Goal: Task Accomplishment & Management: Complete application form

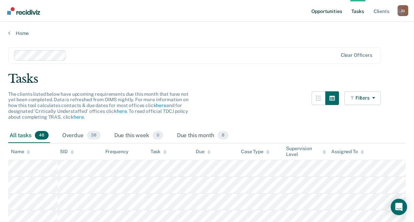
click at [327, 11] on link "Opportunities" at bounding box center [326, 11] width 33 height 22
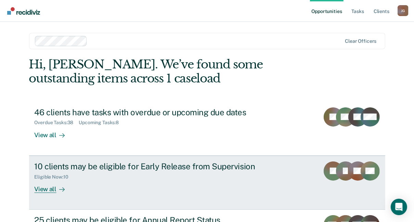
scroll to position [41, 0]
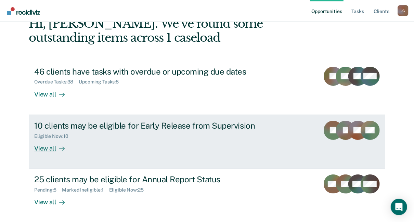
click at [42, 147] on div "View all" at bounding box center [54, 145] width 38 height 13
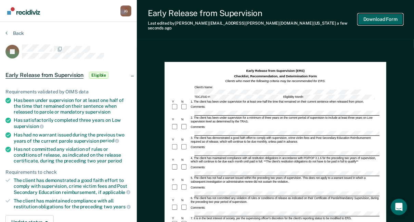
click at [387, 19] on button "Download Form" at bounding box center [380, 19] width 45 height 11
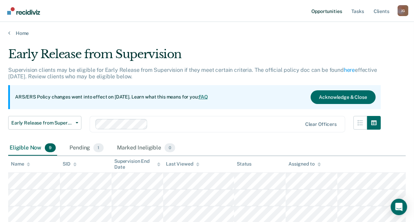
click at [327, 11] on link "Opportunities" at bounding box center [326, 11] width 33 height 22
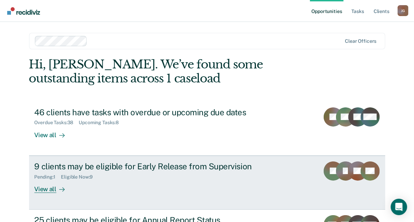
click at [50, 188] on div "View all" at bounding box center [54, 185] width 38 height 13
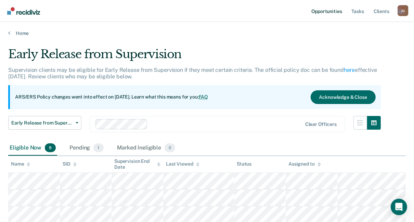
click at [318, 10] on link "Opportunities" at bounding box center [326, 11] width 33 height 22
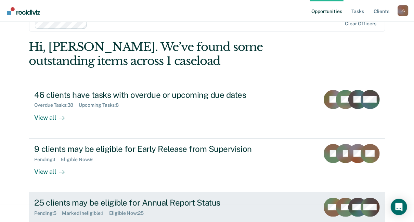
scroll to position [41, 0]
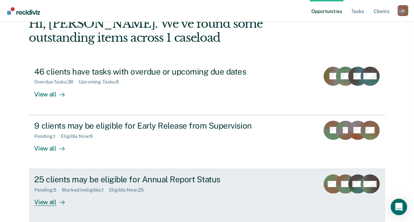
click at [46, 199] on div "View all" at bounding box center [54, 199] width 38 height 13
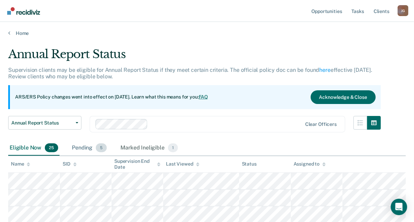
click at [84, 146] on div "Pending 5" at bounding box center [89, 147] width 38 height 15
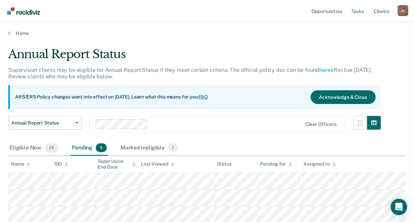
scroll to position [33, 0]
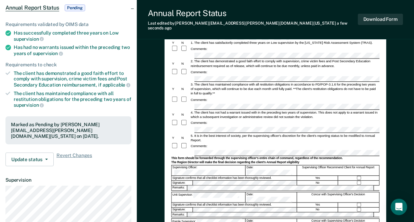
scroll to position [67, 0]
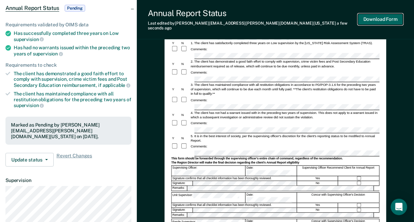
click at [390, 16] on button "Download Form" at bounding box center [380, 19] width 45 height 11
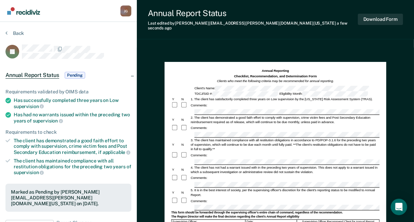
scroll to position [55, 0]
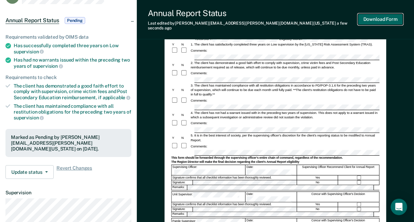
click at [388, 18] on button "Download Form" at bounding box center [380, 19] width 45 height 11
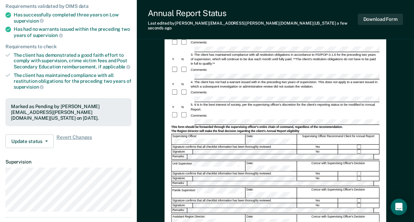
scroll to position [67, 0]
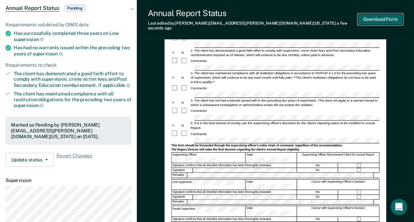
click at [378, 17] on button "Download Form" at bounding box center [380, 19] width 45 height 11
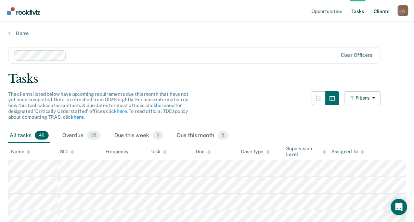
click at [381, 11] on link "Client s" at bounding box center [381, 11] width 18 height 22
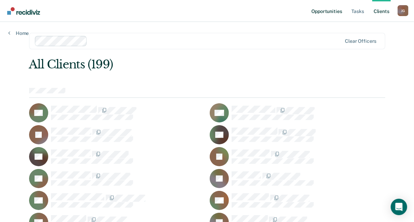
click at [318, 11] on link "Opportunities" at bounding box center [326, 11] width 33 height 22
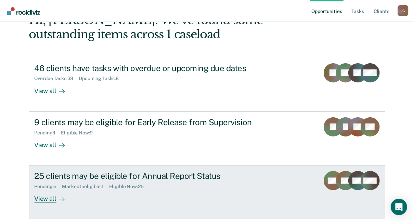
scroll to position [68, 0]
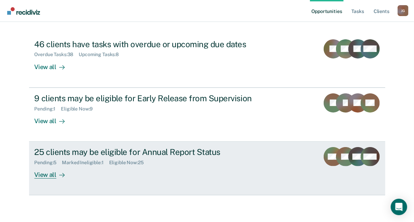
click at [46, 175] on div "View all" at bounding box center [54, 171] width 38 height 13
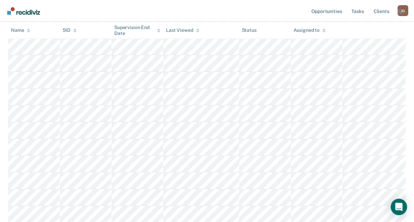
scroll to position [219, 0]
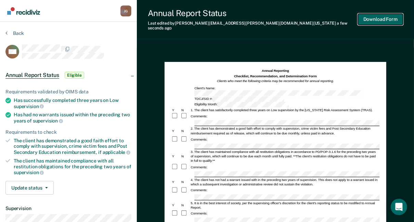
click at [378, 17] on button "Download Form" at bounding box center [380, 19] width 45 height 11
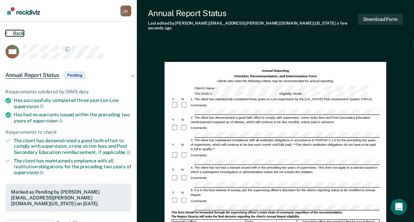
click at [15, 34] on button "Back" at bounding box center [14, 33] width 18 height 6
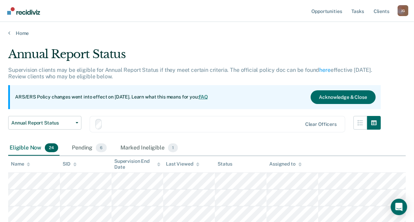
scroll to position [219, 0]
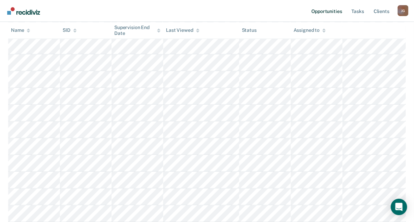
click at [333, 12] on link "Opportunities" at bounding box center [326, 11] width 33 height 22
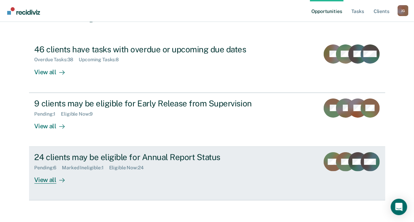
scroll to position [68, 0]
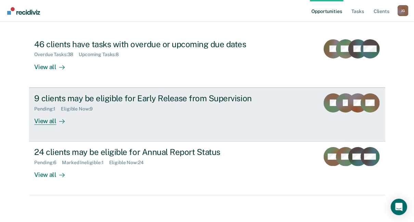
click at [148, 100] on div "9 clients may be eligible for Early Release from Supervision" at bounding box center [155, 98] width 240 height 10
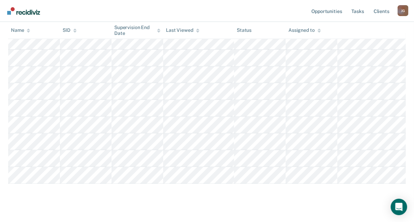
scroll to position [150, 0]
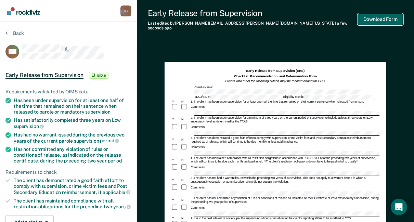
click at [374, 15] on button "Download Form" at bounding box center [380, 19] width 45 height 11
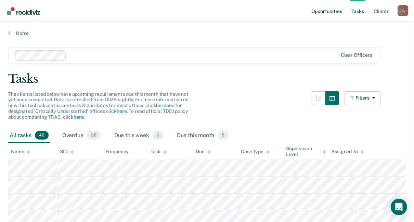
click at [320, 12] on link "Opportunities" at bounding box center [326, 11] width 33 height 22
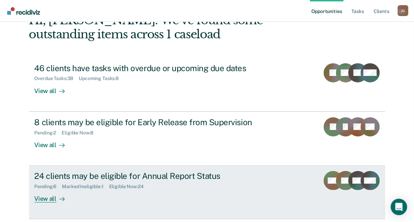
scroll to position [68, 0]
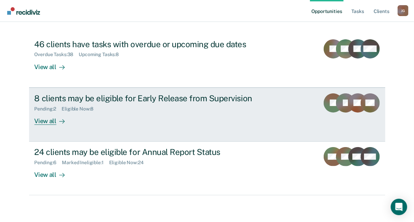
click at [44, 122] on div "View all" at bounding box center [54, 117] width 38 height 13
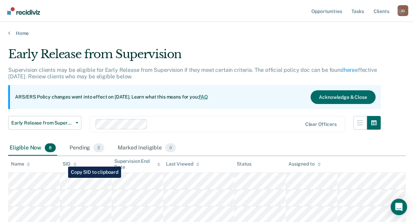
scroll to position [55, 0]
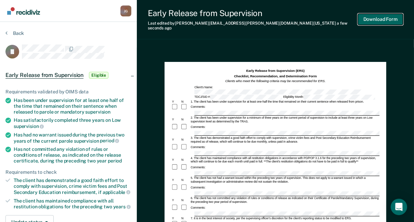
click at [375, 15] on button "Download Form" at bounding box center [380, 19] width 45 height 11
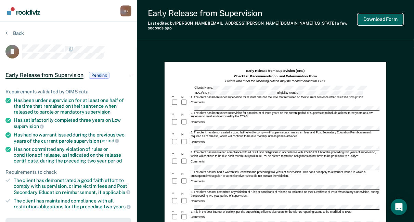
click at [379, 16] on button "Download Form" at bounding box center [380, 19] width 45 height 11
click at [394, 16] on button "Download Form" at bounding box center [380, 19] width 45 height 11
click at [19, 32] on button "Back" at bounding box center [14, 33] width 18 height 6
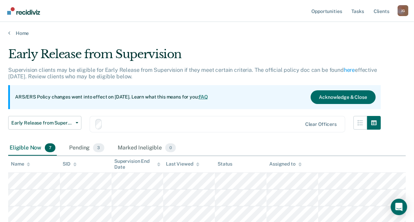
scroll to position [55, 0]
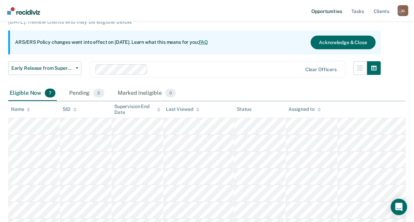
click at [331, 10] on link "Opportunities" at bounding box center [326, 11] width 33 height 22
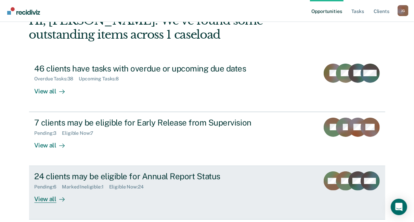
scroll to position [68, 0]
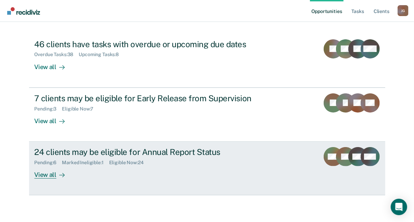
click at [144, 161] on div "Eligible Now : 24" at bounding box center [129, 163] width 40 height 6
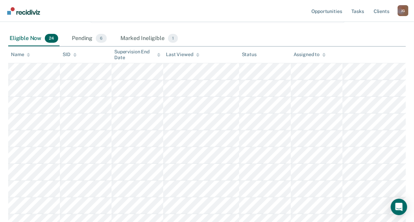
scroll to position [164, 0]
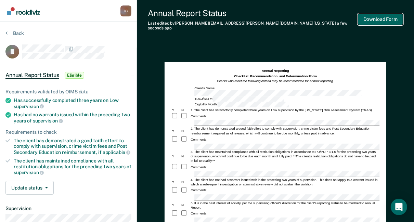
click at [385, 15] on button "Download Form" at bounding box center [380, 19] width 45 height 11
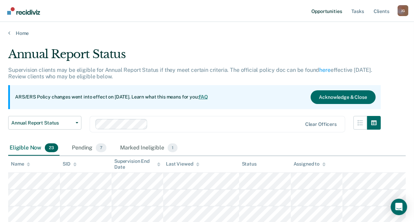
click at [323, 11] on link "Opportunities" at bounding box center [326, 11] width 33 height 22
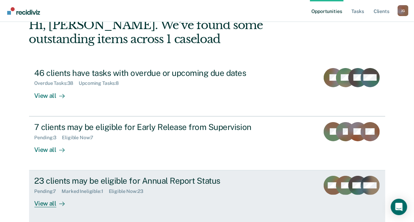
scroll to position [55, 0]
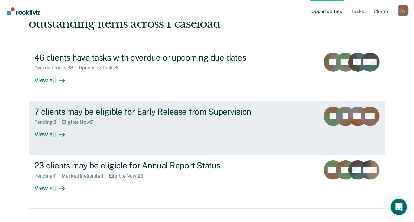
click at [44, 136] on div "View all" at bounding box center [54, 131] width 38 height 13
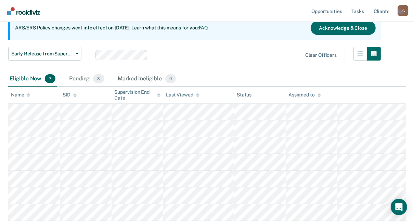
scroll to position [7, 0]
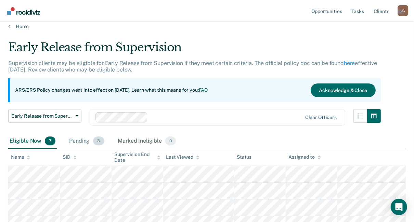
click at [82, 140] on div "Pending 3" at bounding box center [87, 141] width 38 height 15
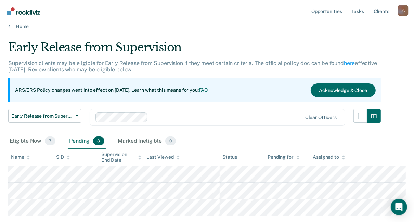
scroll to position [49, 0]
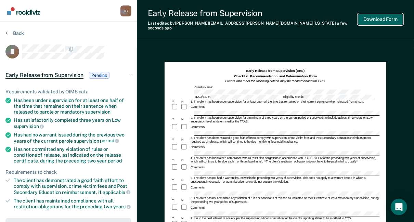
click at [394, 16] on button "Download Form" at bounding box center [380, 19] width 45 height 11
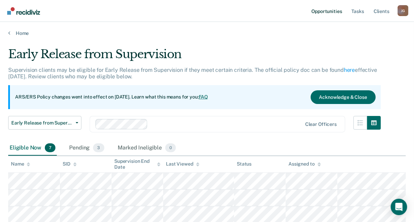
click at [323, 12] on link "Opportunities" at bounding box center [326, 11] width 33 height 22
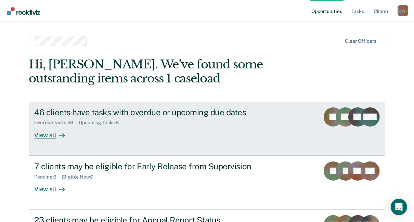
scroll to position [55, 0]
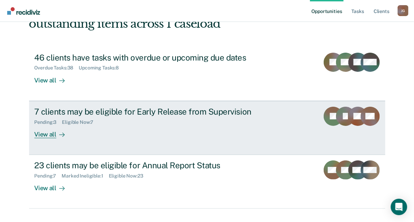
click at [46, 132] on div "View all" at bounding box center [54, 131] width 38 height 13
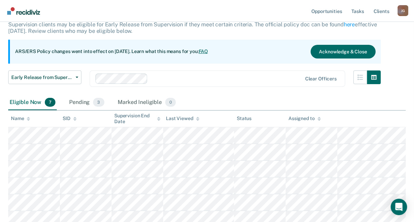
scroll to position [55, 0]
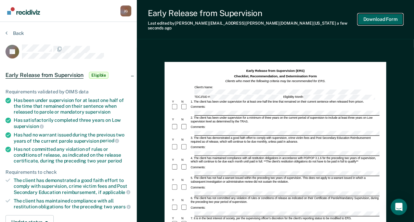
click at [381, 17] on button "Download Form" at bounding box center [380, 19] width 45 height 11
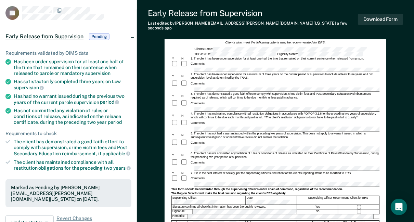
scroll to position [55, 0]
